Goal: Task Accomplishment & Management: Manage account settings

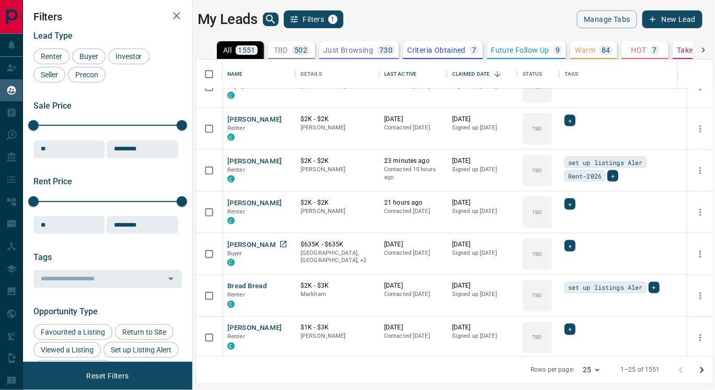
scroll to position [568, 0]
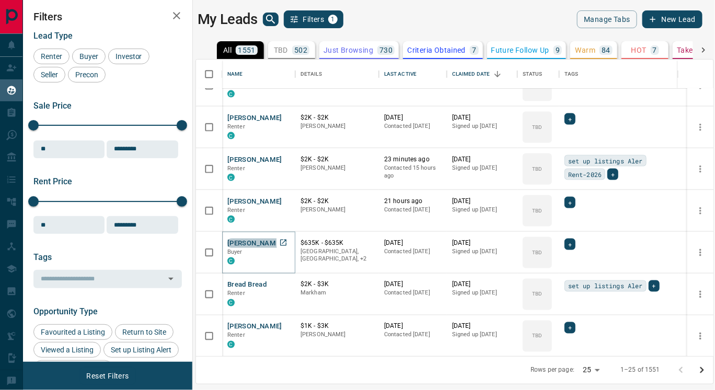
click at [257, 240] on button "[PERSON_NAME]" at bounding box center [254, 244] width 55 height 10
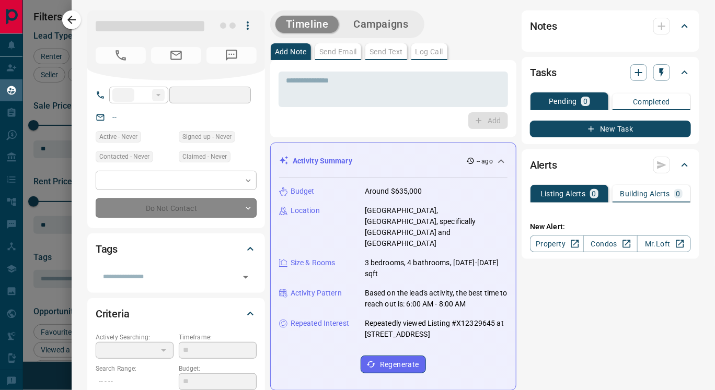
type input "**"
type input "**********"
type input "**"
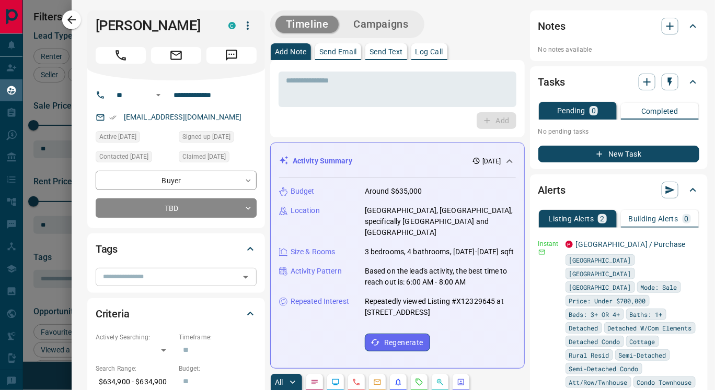
click at [182, 281] on input "text" at bounding box center [167, 276] width 137 height 11
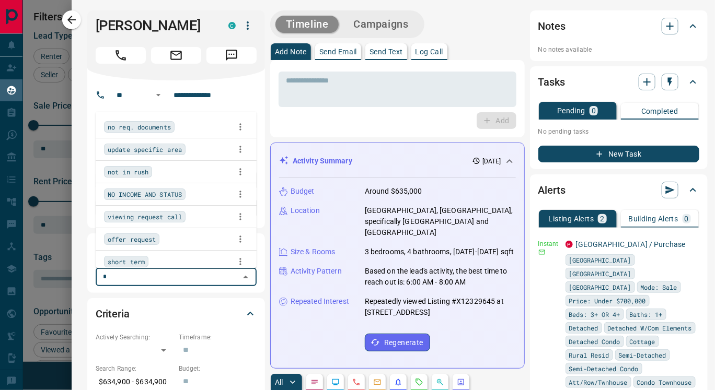
scroll to position [288, 508]
type input "***"
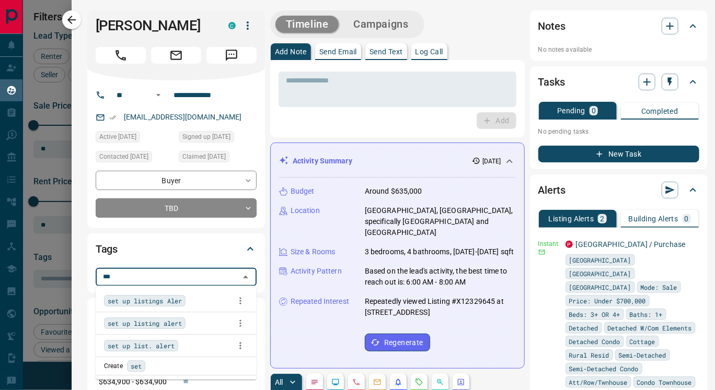
click at [167, 298] on span "set up listings Aler" at bounding box center [145, 301] width 74 height 10
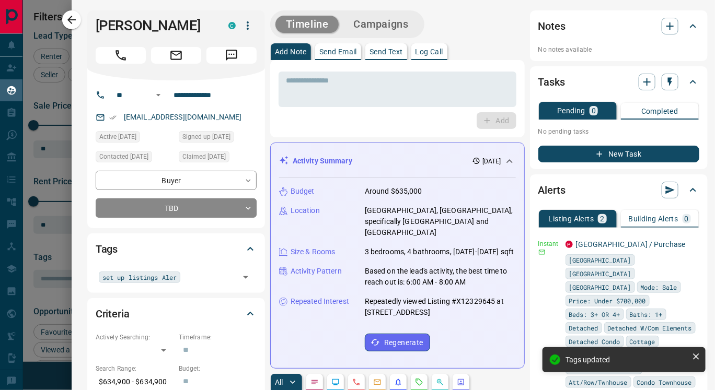
click at [261, 263] on div "Tags set up listings Aler ​" at bounding box center [176, 263] width 178 height 59
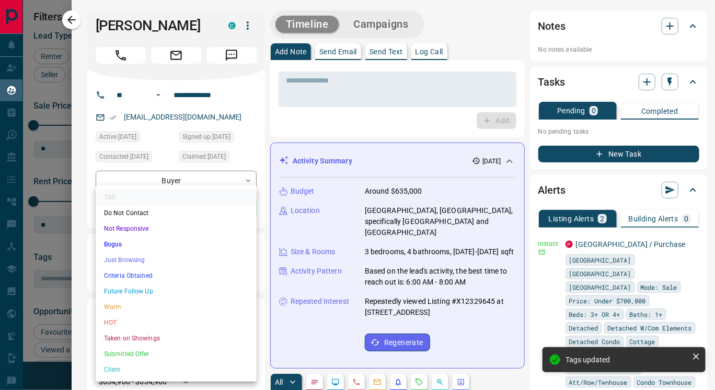
click at [213, 206] on body "Lead Transfers Claim Leads My Leads Tasks Opportunities Deals Campaigns Automat…" at bounding box center [357, 188] width 715 height 377
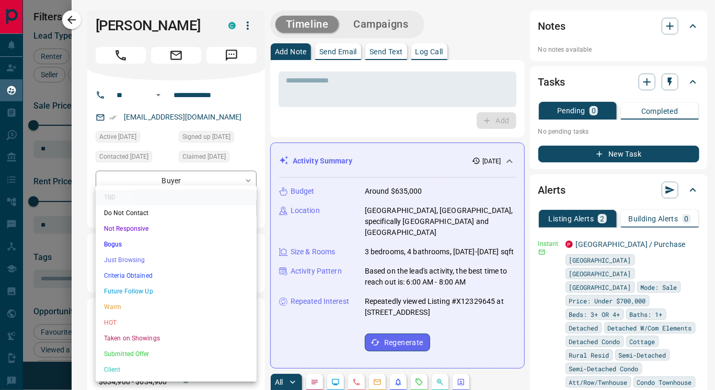
click at [162, 292] on li "Future Follow Up" at bounding box center [176, 292] width 161 height 16
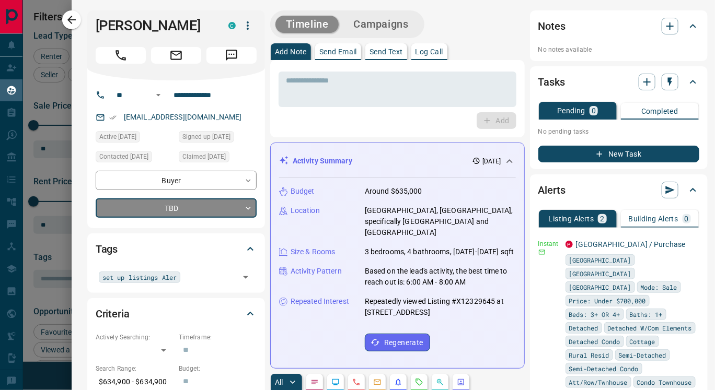
type input "*"
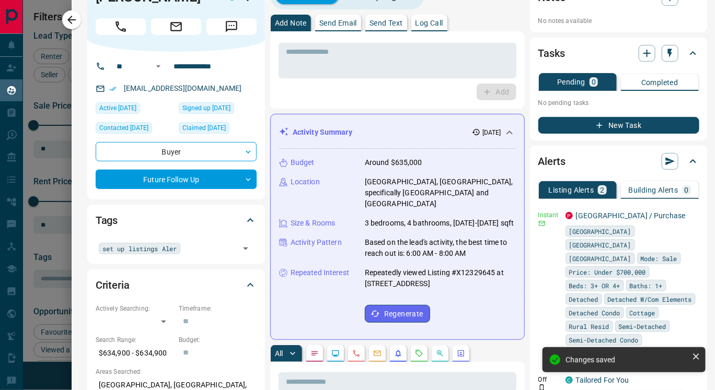
scroll to position [43, 0]
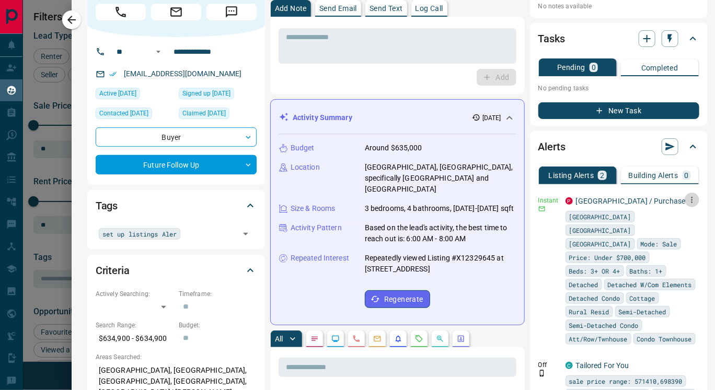
click at [685, 204] on button "button" at bounding box center [692, 200] width 15 height 15
click at [656, 237] on link "Edit" at bounding box center [646, 236] width 23 height 10
click at [524, 273] on div at bounding box center [357, 195] width 715 height 390
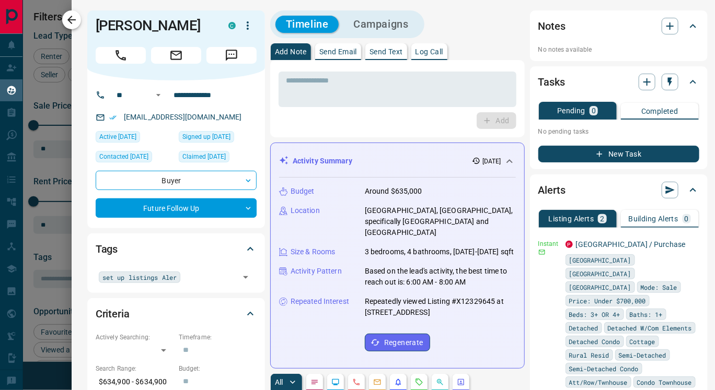
click at [69, 15] on icon "button" at bounding box center [71, 20] width 13 height 13
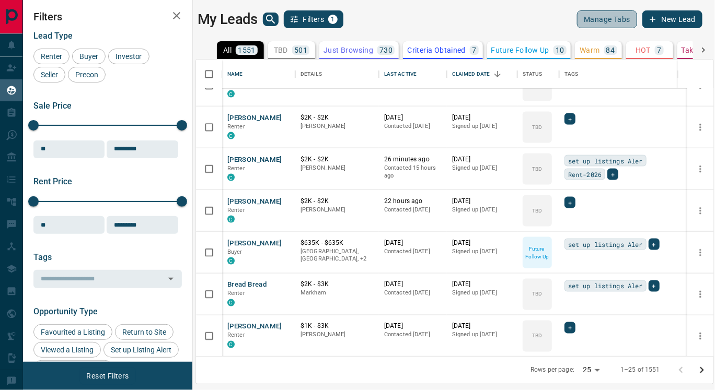
click at [605, 18] on button "Manage Tabs" at bounding box center [607, 19] width 60 height 18
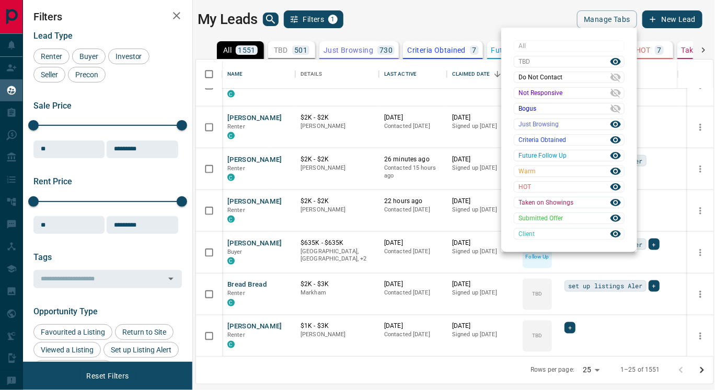
click at [528, 6] on div at bounding box center [357, 195] width 715 height 390
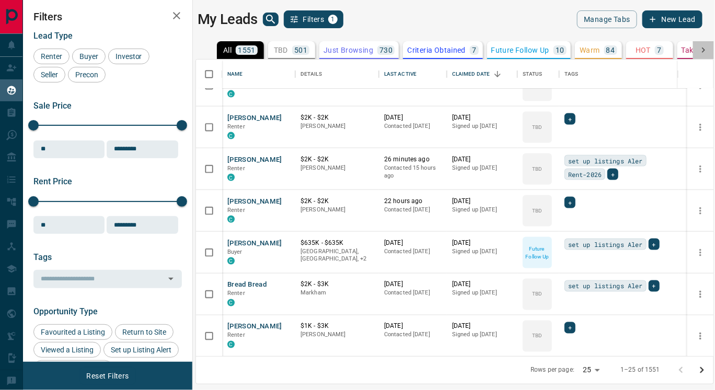
click at [704, 50] on icon at bounding box center [703, 50] width 3 height 5
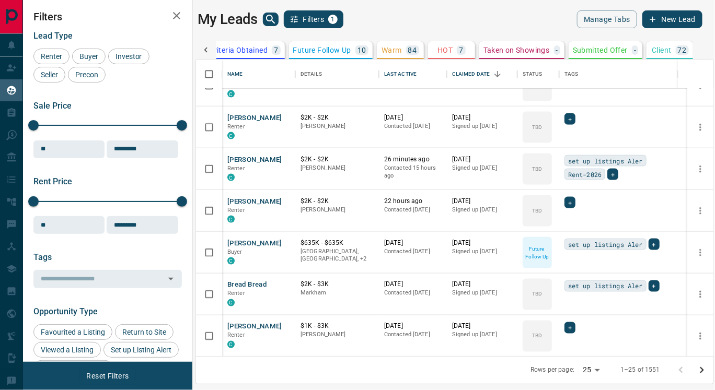
click at [535, 17] on div "My Leads Filters 1 Manage Tabs New Lead" at bounding box center [450, 19] width 505 height 18
click at [206, 48] on icon at bounding box center [205, 50] width 3 height 5
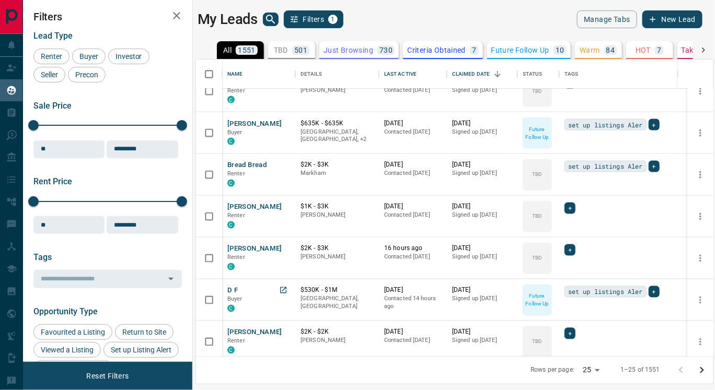
scroll to position [683, 0]
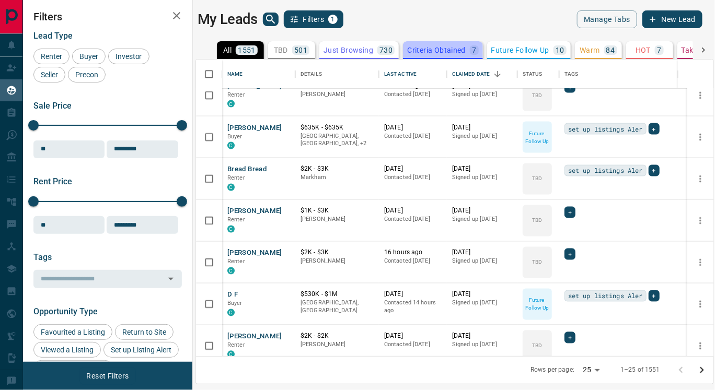
click at [437, 51] on p "Criteria Obtained" at bounding box center [436, 50] width 59 height 7
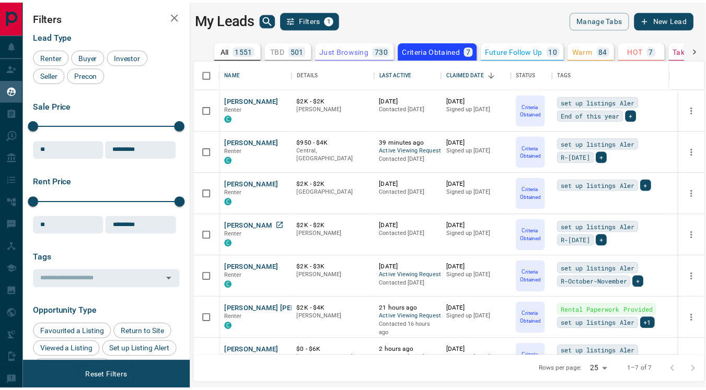
scroll to position [24, 0]
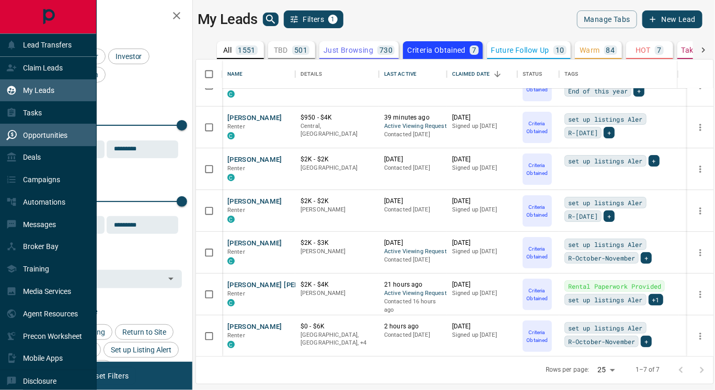
click at [48, 135] on p "Opportunities" at bounding box center [45, 135] width 44 height 8
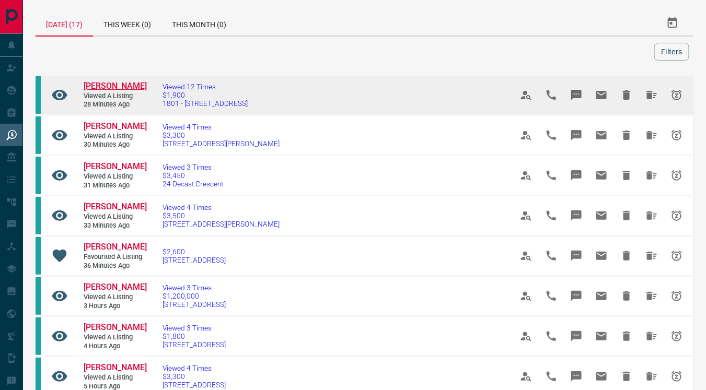
click at [118, 84] on span "[PERSON_NAME]" at bounding box center [115, 86] width 63 height 10
